Goal: Obtain resource: Download file/media

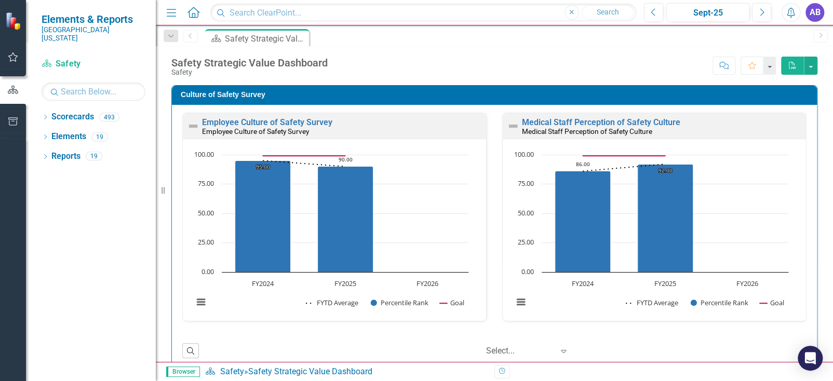
click at [46, 115] on icon at bounding box center [45, 117] width 3 height 5
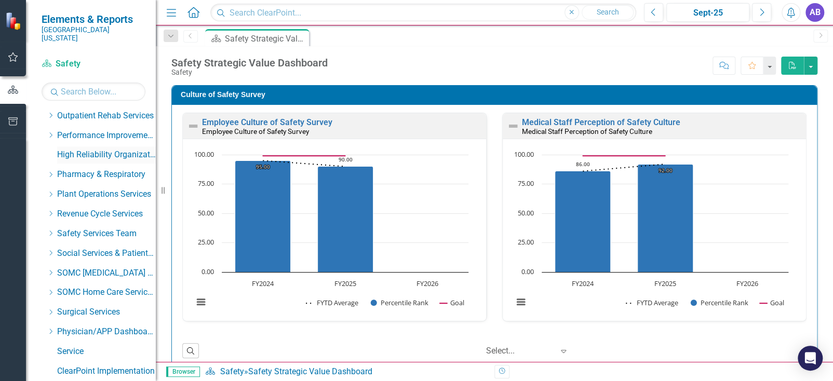
scroll to position [623, 0]
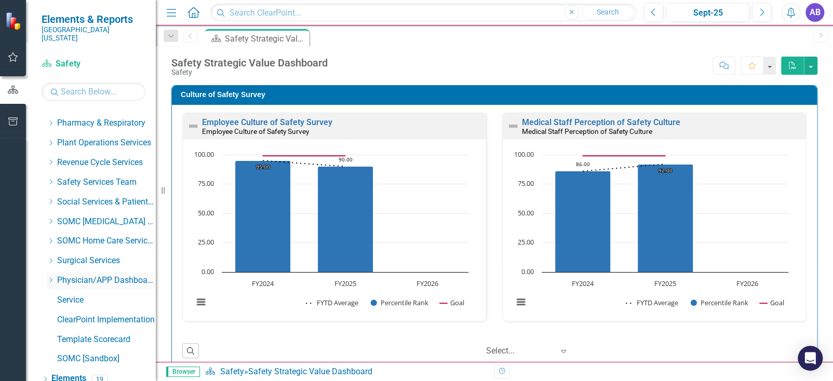
click at [50, 277] on icon "Dropdown" at bounding box center [51, 280] width 8 height 6
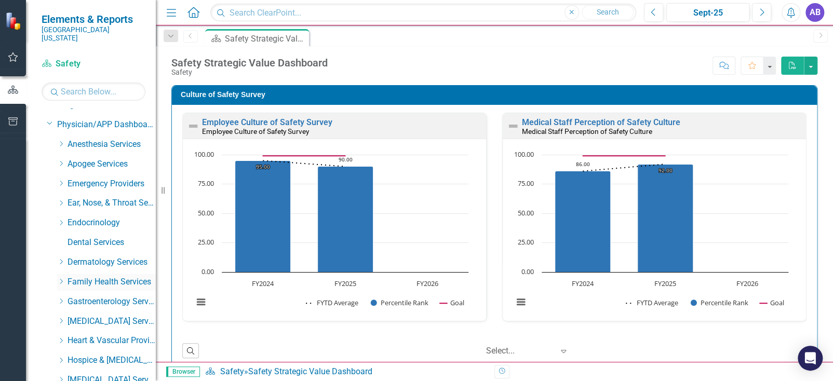
scroll to position [779, 0]
click at [104, 335] on link "Heart & Vascular Providers" at bounding box center [112, 341] width 88 height 12
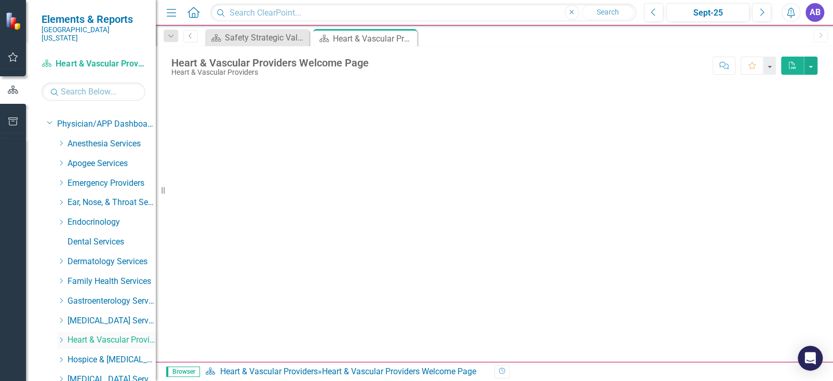
click at [62, 337] on icon "Dropdown" at bounding box center [61, 340] width 8 height 6
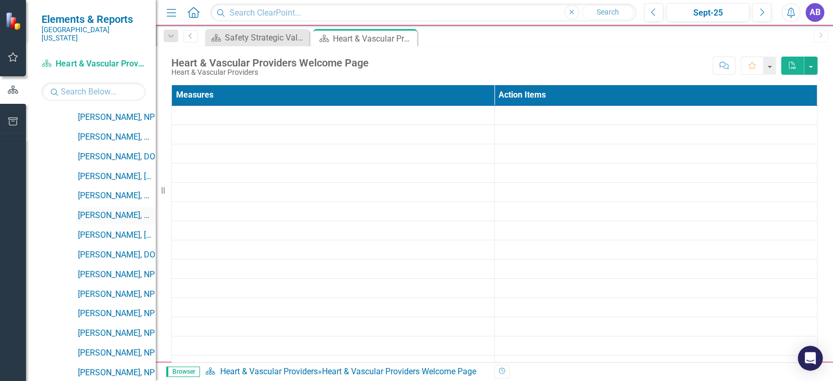
scroll to position [1091, 0]
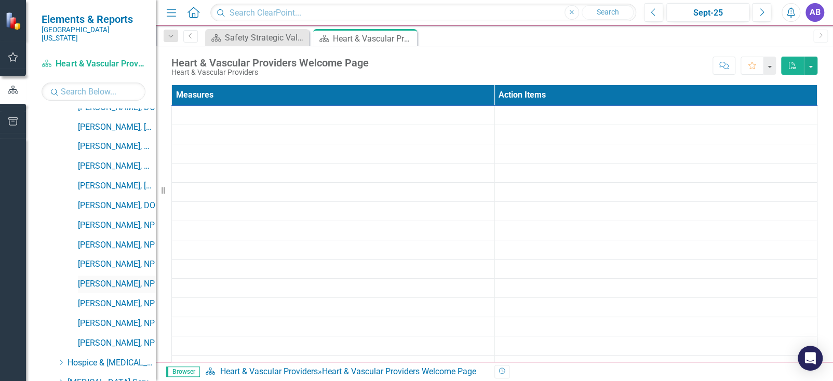
click at [110, 278] on link "[PERSON_NAME], NP" at bounding box center [117, 284] width 78 height 12
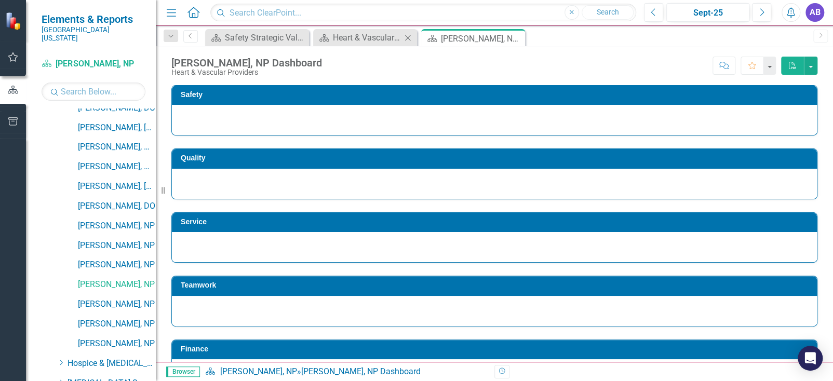
click at [408, 37] on icon at bounding box center [408, 38] width 6 height 6
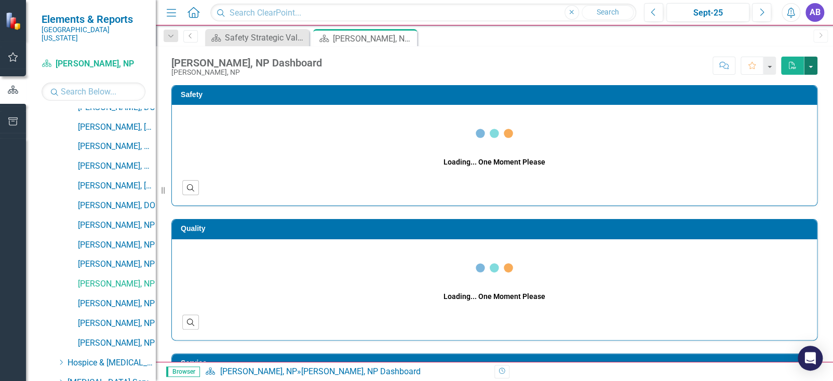
click at [810, 65] on button "button" at bounding box center [811, 66] width 14 height 18
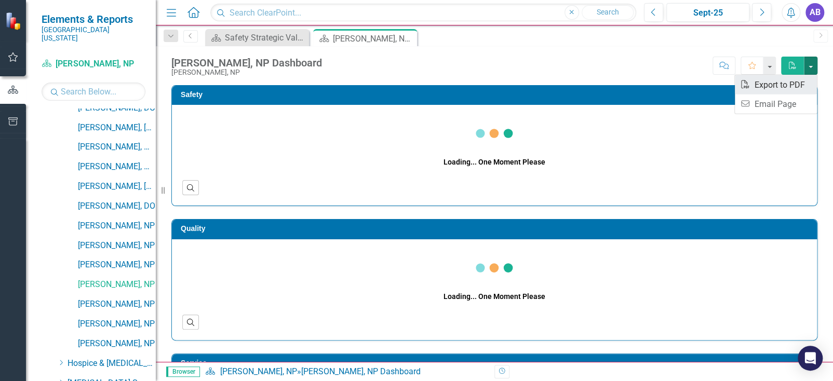
click at [790, 85] on link "PDF Export to PDF" at bounding box center [776, 84] width 82 height 19
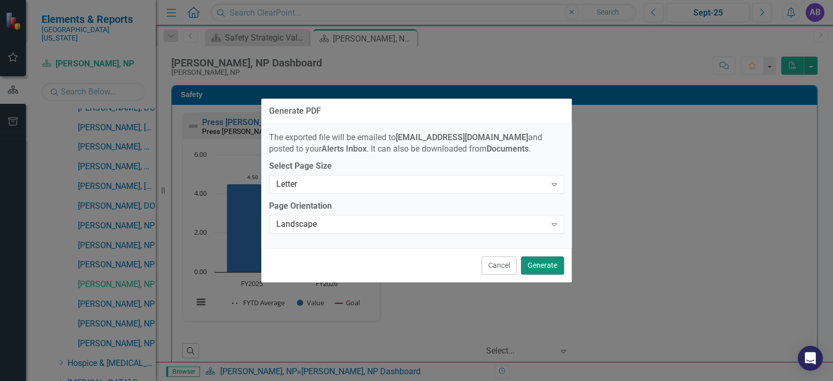
click at [543, 265] on button "Generate" at bounding box center [542, 266] width 43 height 18
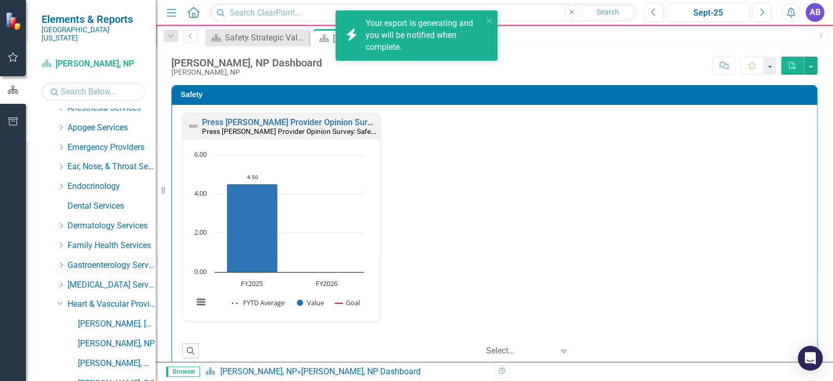
scroll to position [831, 0]
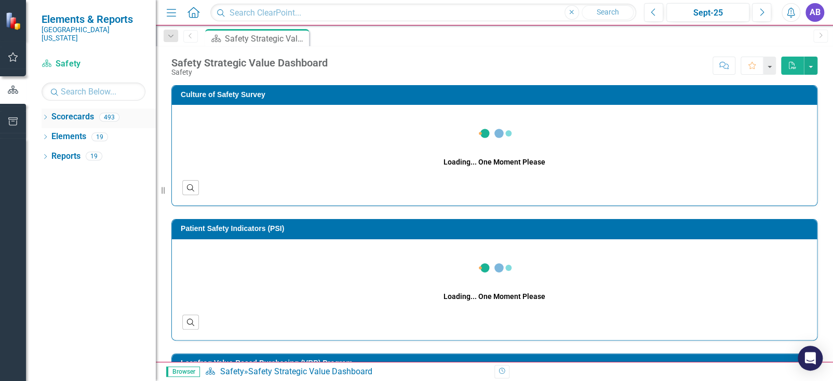
click at [46, 115] on icon at bounding box center [45, 117] width 3 height 5
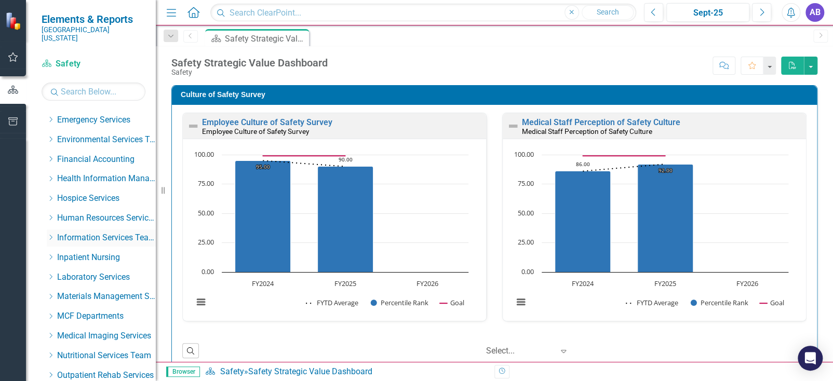
scroll to position [104, 0]
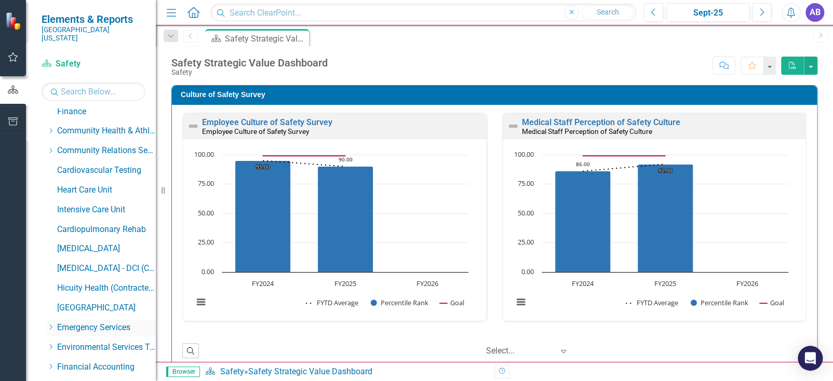
click at [52, 325] on icon at bounding box center [51, 327] width 3 height 5
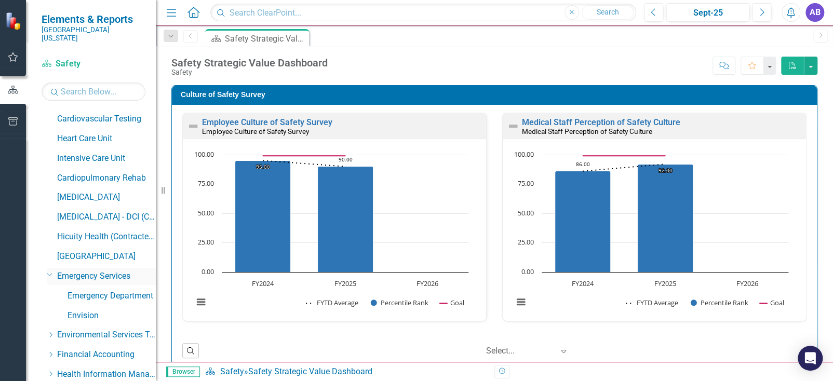
scroll to position [207, 0]
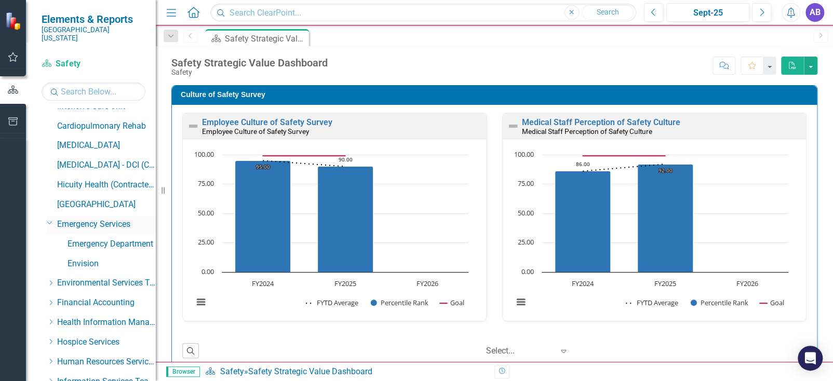
click at [49, 219] on icon "Dropdown" at bounding box center [50, 223] width 6 height 8
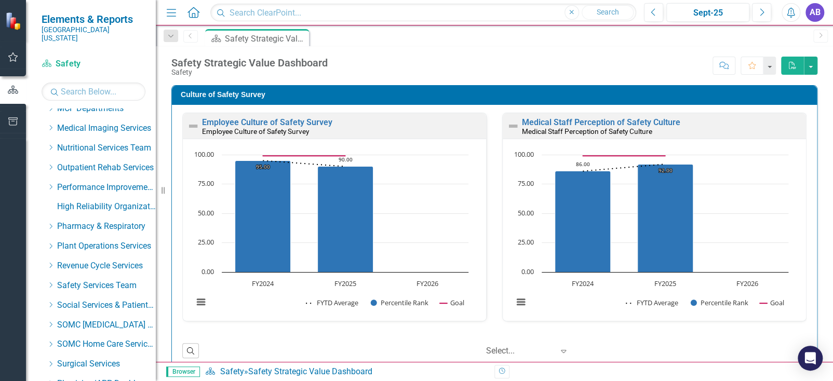
scroll to position [623, 0]
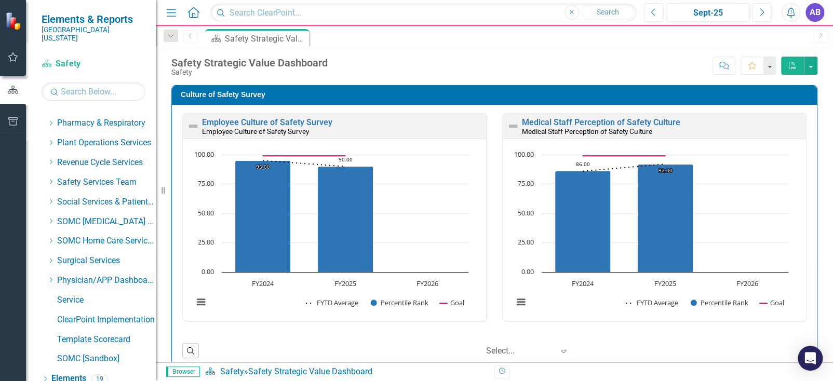
click at [49, 277] on icon "Dropdown" at bounding box center [51, 280] width 8 height 6
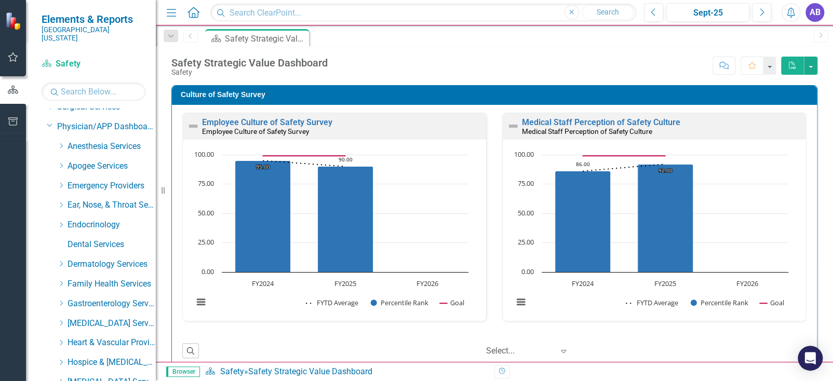
scroll to position [779, 0]
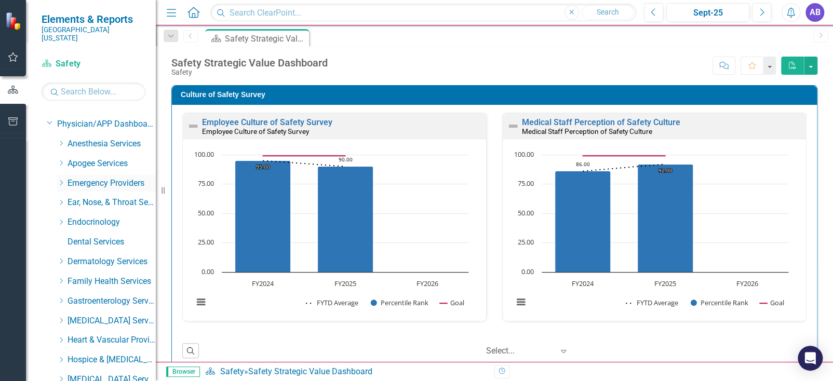
click at [105, 178] on link "Emergency Providers" at bounding box center [112, 184] width 88 height 12
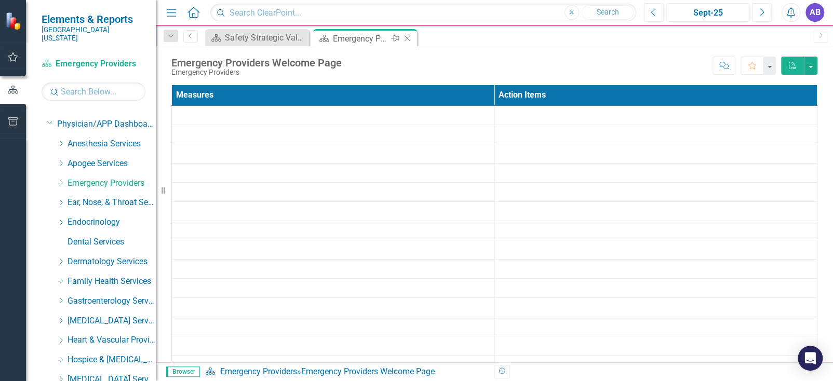
click at [410, 39] on icon "Close" at bounding box center [407, 38] width 10 height 8
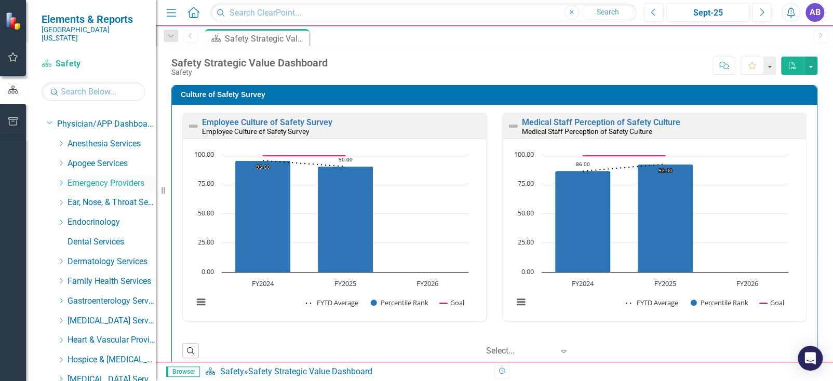
click at [60, 180] on icon "Dropdown" at bounding box center [61, 183] width 8 height 6
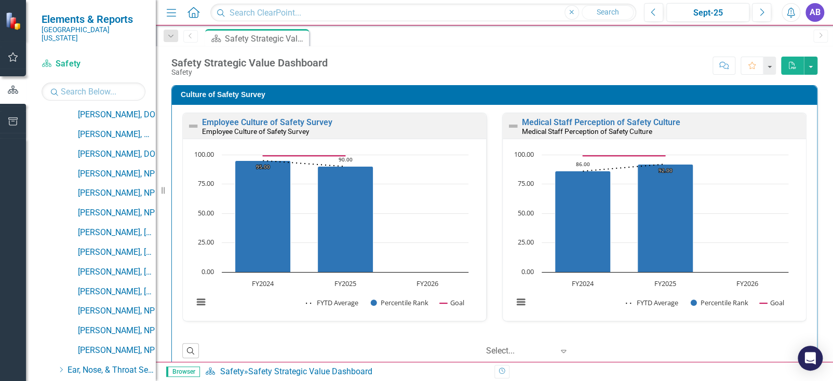
scroll to position [934, 0]
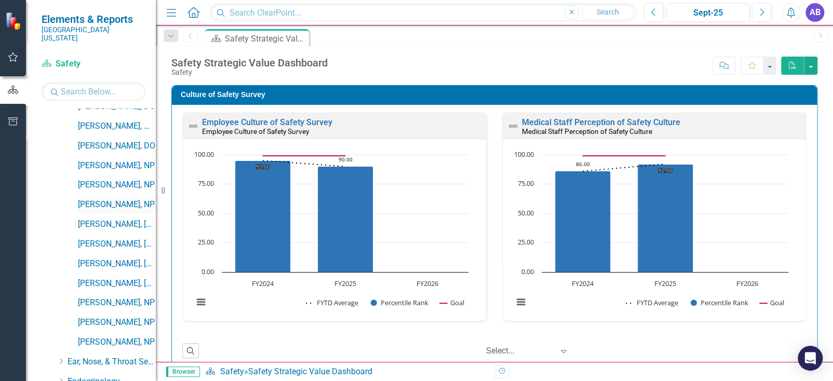
click at [112, 199] on link "[PERSON_NAME], NP" at bounding box center [117, 205] width 78 height 12
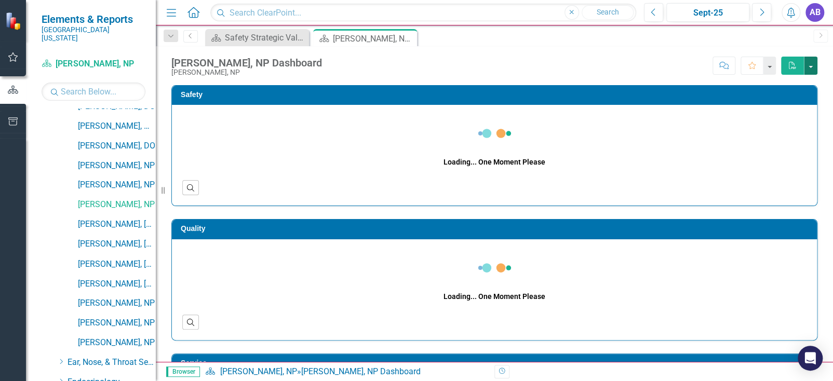
click at [805, 65] on button "button" at bounding box center [811, 66] width 14 height 18
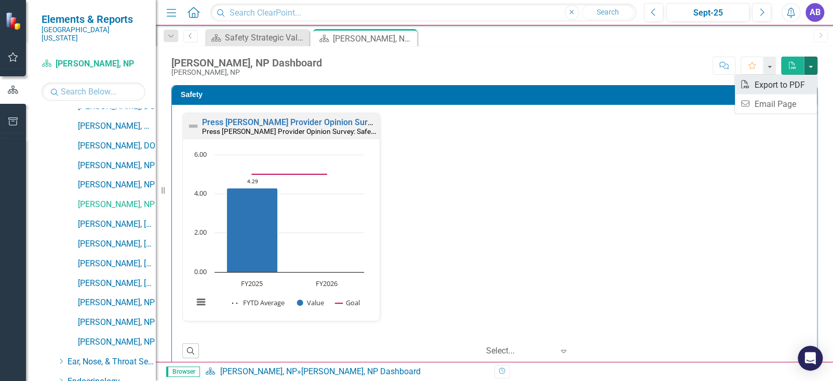
click at [793, 86] on link "PDF Export to PDF" at bounding box center [776, 84] width 82 height 19
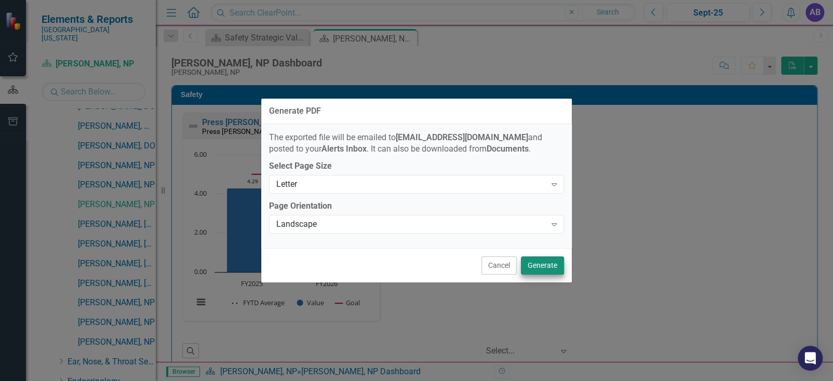
click at [543, 270] on button "Generate" at bounding box center [542, 266] width 43 height 18
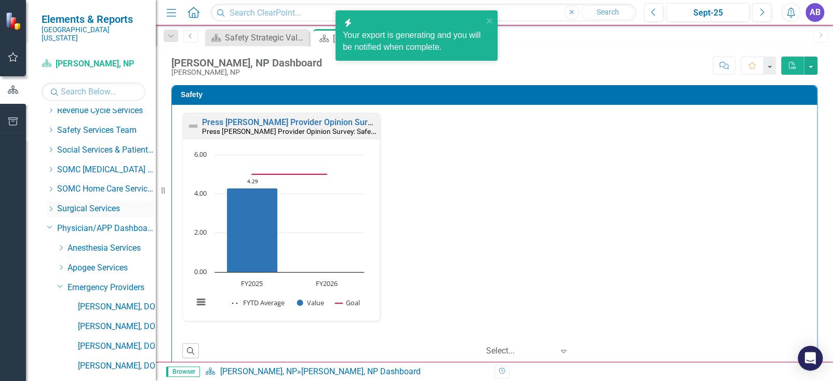
scroll to position [623, 0]
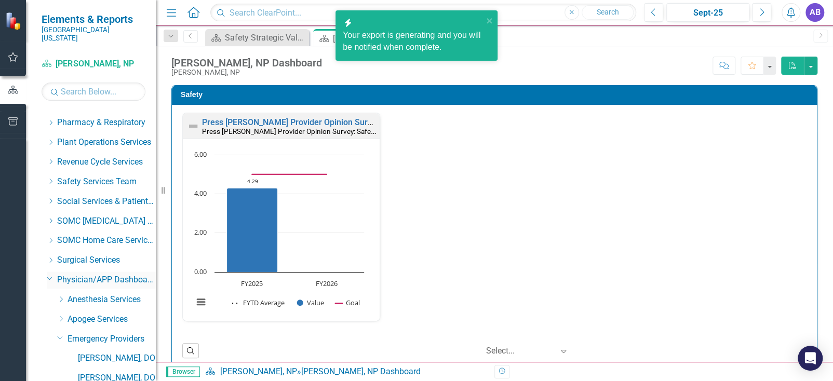
click at [50, 274] on icon "Dropdown" at bounding box center [50, 278] width 6 height 8
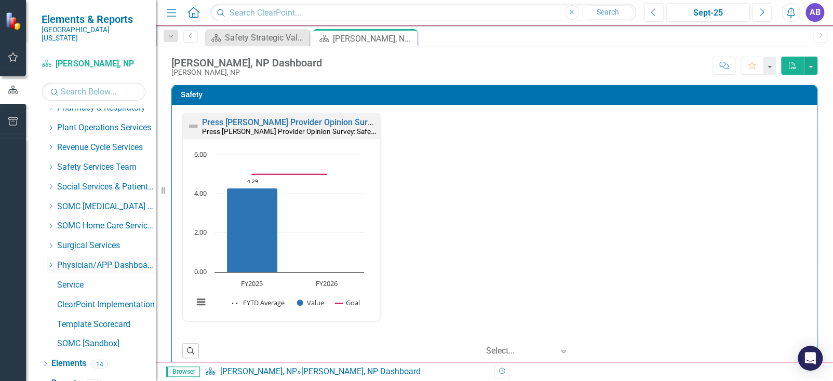
scroll to position [643, 0]
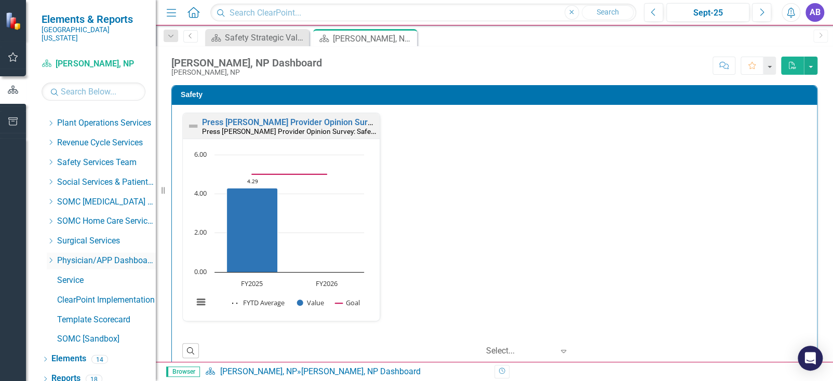
click at [50, 258] on icon at bounding box center [51, 260] width 3 height 5
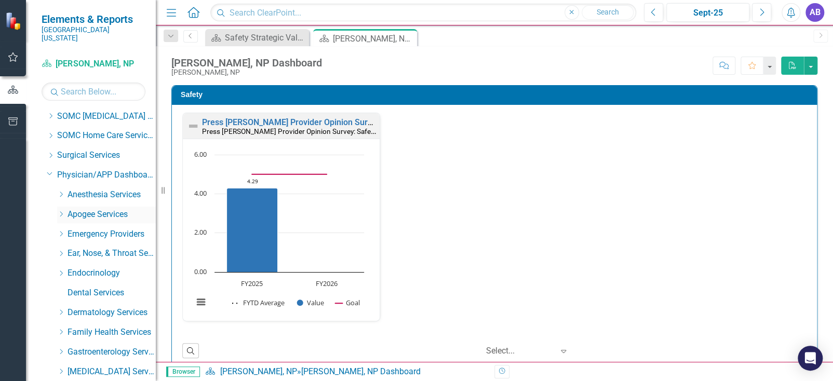
scroll to position [746, 0]
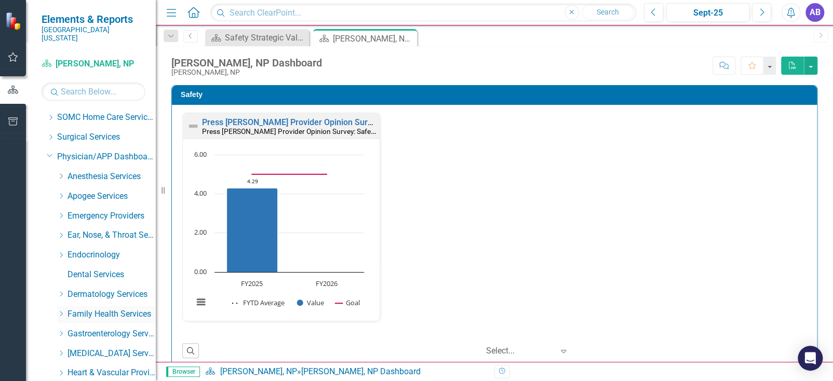
click at [60, 311] on icon "Dropdown" at bounding box center [61, 314] width 8 height 6
click at [102, 328] on link "[PERSON_NAME], NP" at bounding box center [117, 334] width 78 height 12
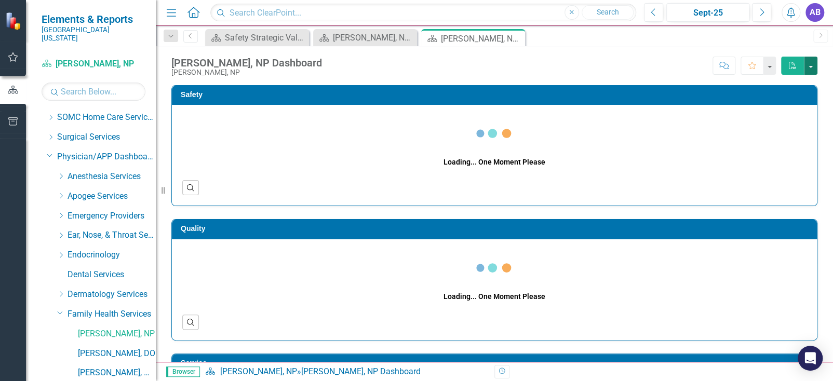
click at [813, 65] on button "button" at bounding box center [811, 66] width 14 height 18
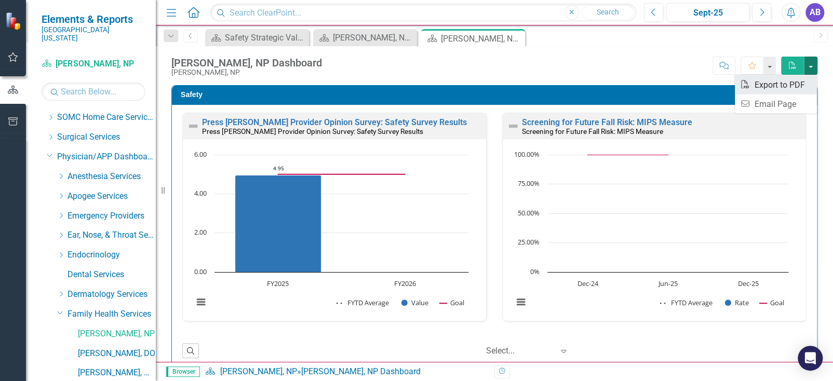
click at [795, 88] on link "PDF Export to PDF" at bounding box center [776, 84] width 82 height 19
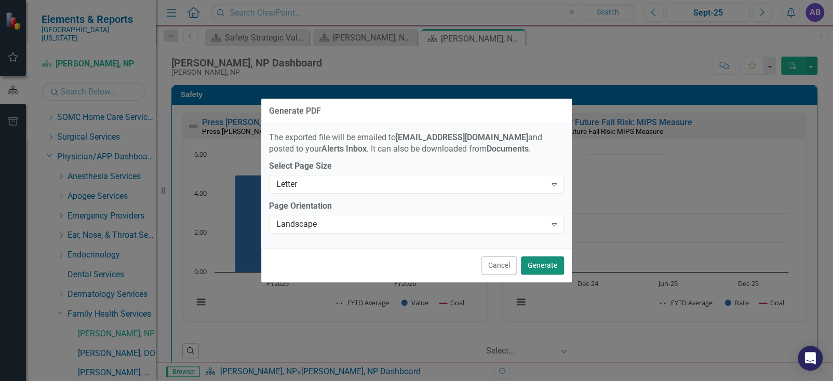
click at [542, 266] on button "Generate" at bounding box center [542, 266] width 43 height 18
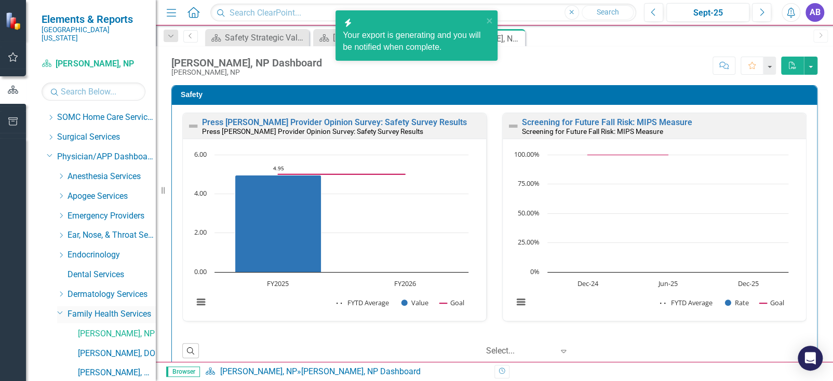
click at [60, 309] on icon "Dropdown" at bounding box center [60, 313] width 6 height 8
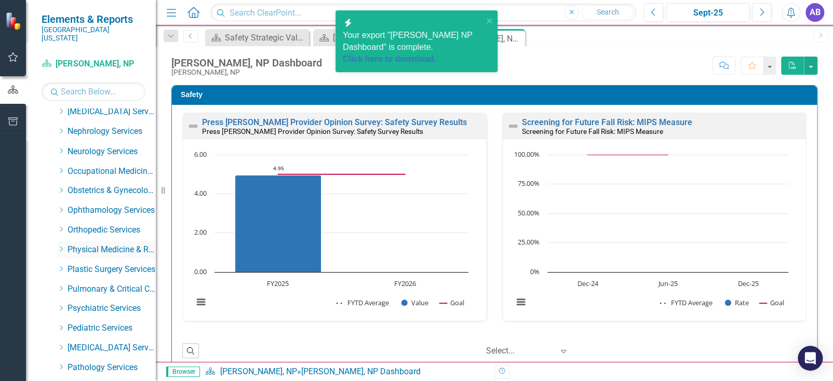
scroll to position [1058, 0]
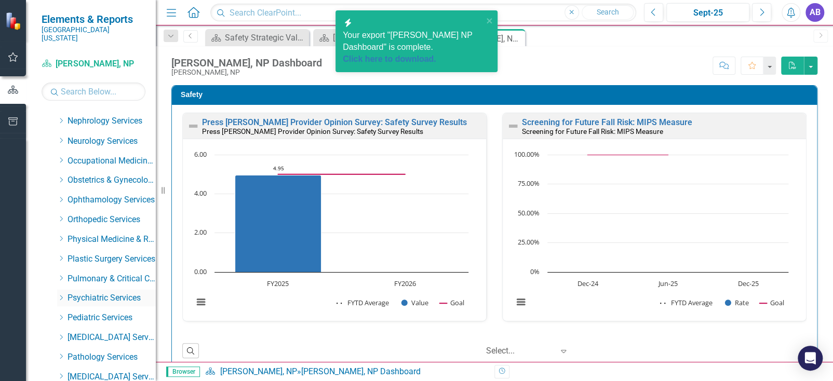
click at [62, 295] on icon "Dropdown" at bounding box center [61, 298] width 8 height 6
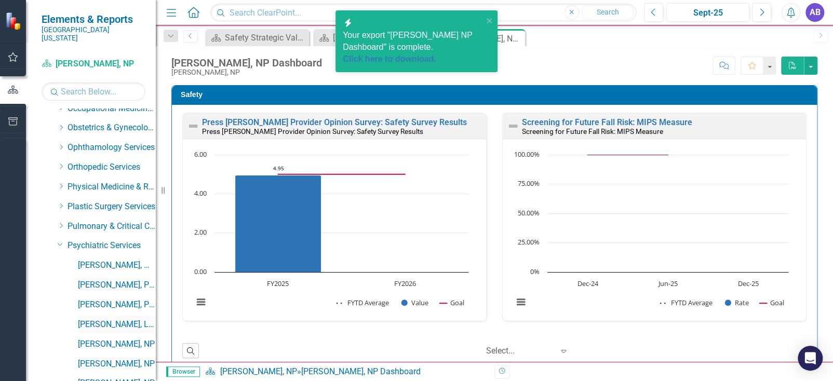
click at [112, 318] on link "[PERSON_NAME], LISW" at bounding box center [117, 324] width 78 height 12
click at [490, 19] on icon "close" at bounding box center [489, 21] width 7 height 8
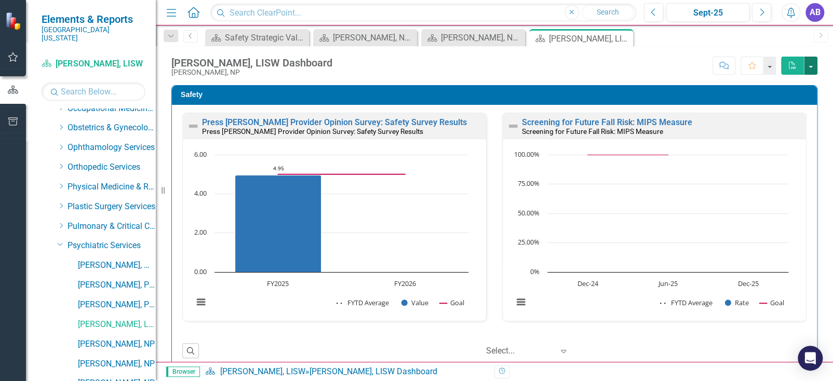
click at [807, 66] on button "button" at bounding box center [811, 66] width 14 height 18
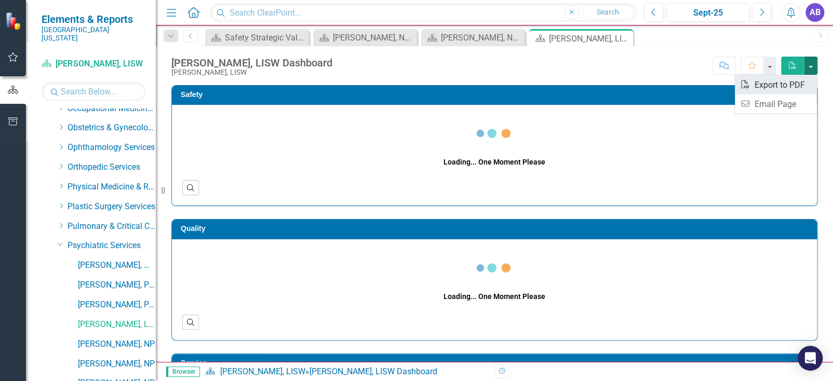
click at [764, 84] on link "PDF Export to PDF" at bounding box center [776, 84] width 82 height 19
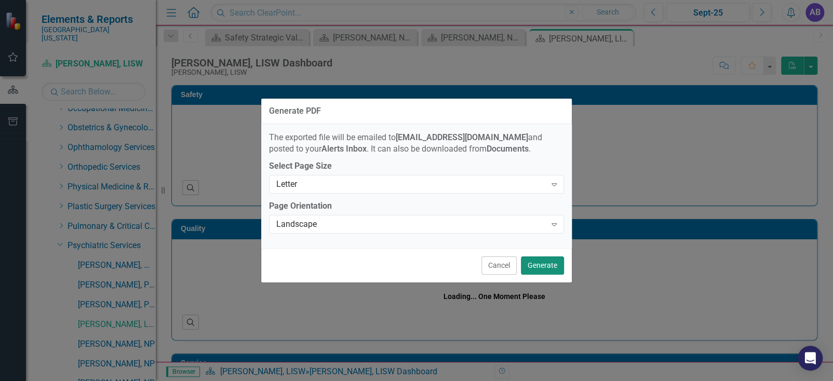
click at [543, 270] on button "Generate" at bounding box center [542, 266] width 43 height 18
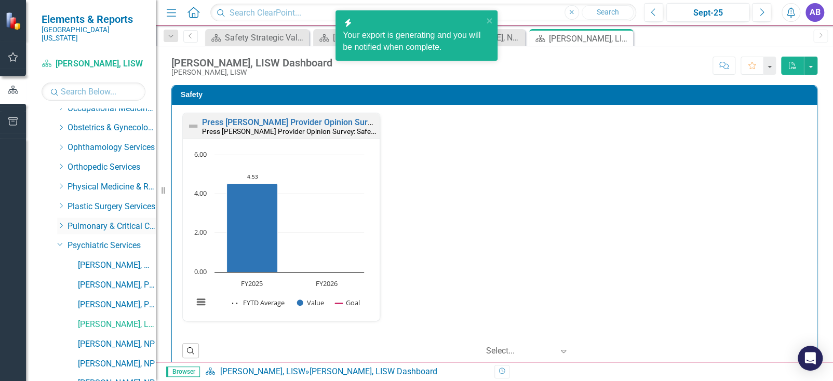
click at [61, 222] on icon "Dropdown" at bounding box center [61, 225] width 8 height 6
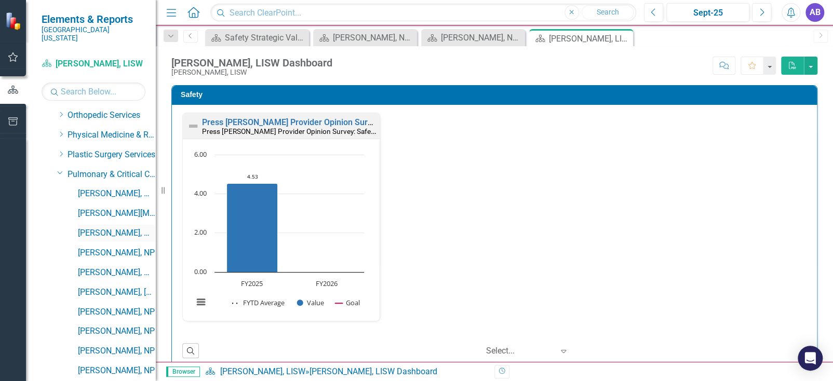
scroll to position [1214, 0]
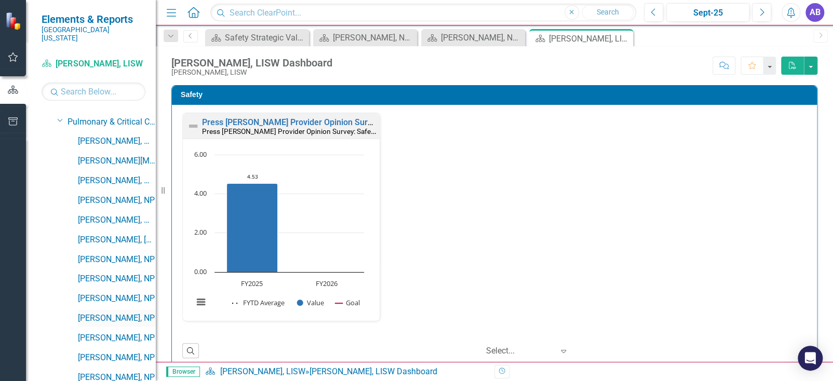
click at [114, 313] on link "[PERSON_NAME], NP" at bounding box center [117, 319] width 78 height 12
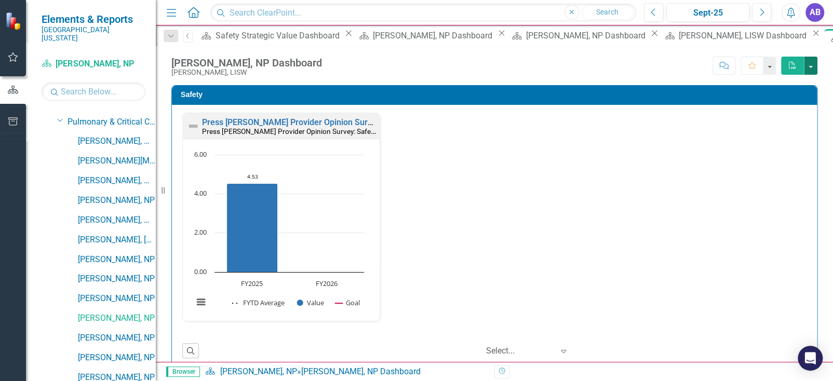
click at [810, 66] on button "button" at bounding box center [811, 66] width 14 height 18
click at [783, 89] on link "PDF Export to PDF" at bounding box center [776, 84] width 82 height 19
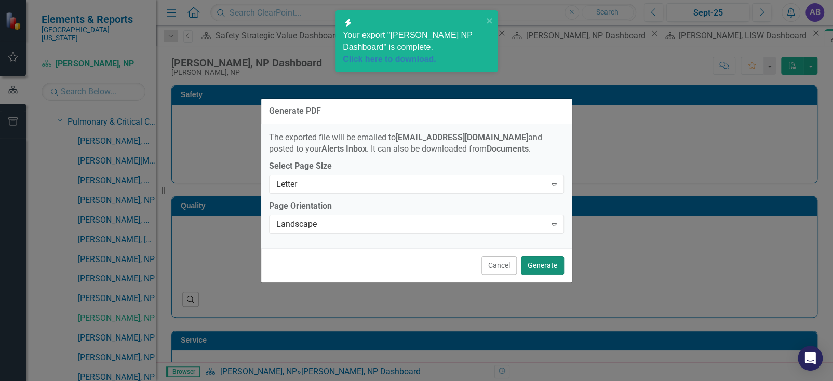
click at [536, 266] on button "Generate" at bounding box center [542, 266] width 43 height 18
